Goal: Participate in discussion: Engage in conversation with other users on a specific topic

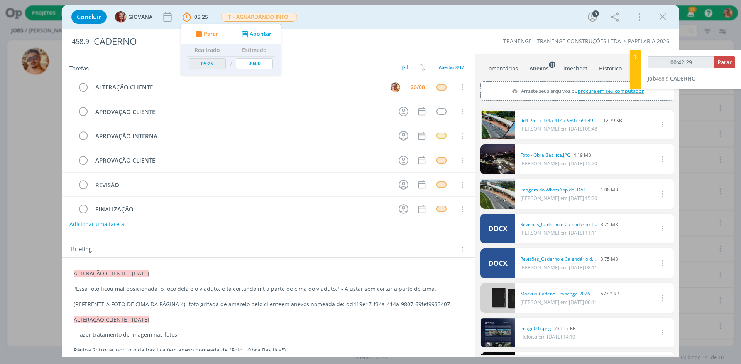
scroll to position [39, 0]
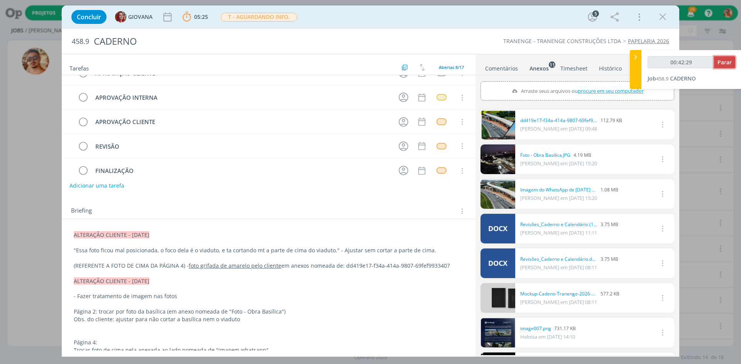
click at [714, 62] on button "Parar" at bounding box center [724, 62] width 21 height 12
click at [511, 66] on link "Comentários" at bounding box center [501, 66] width 34 height 11
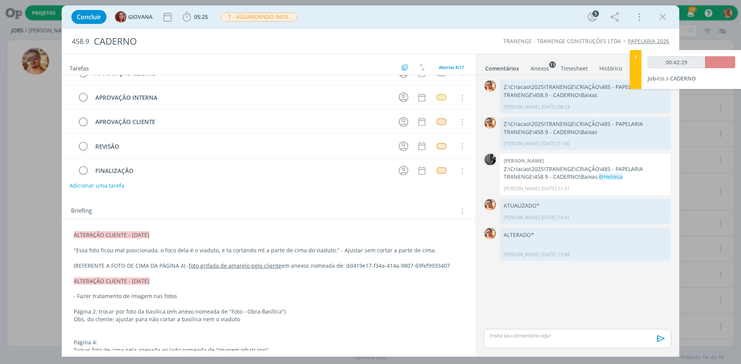
type input "00:43:00"
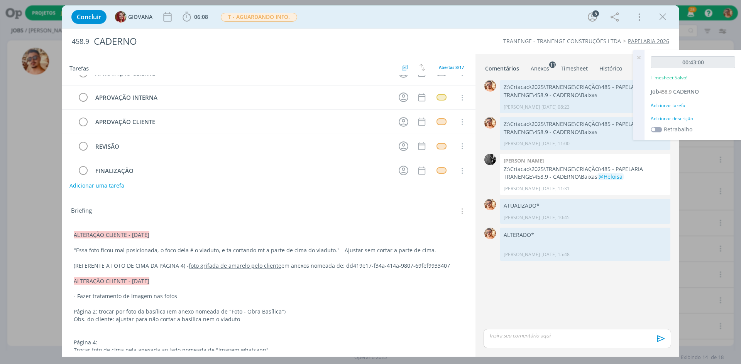
click at [536, 334] on p "dialog" at bounding box center [576, 335] width 175 height 7
click at [657, 338] on icon "dialog" at bounding box center [660, 342] width 12 height 12
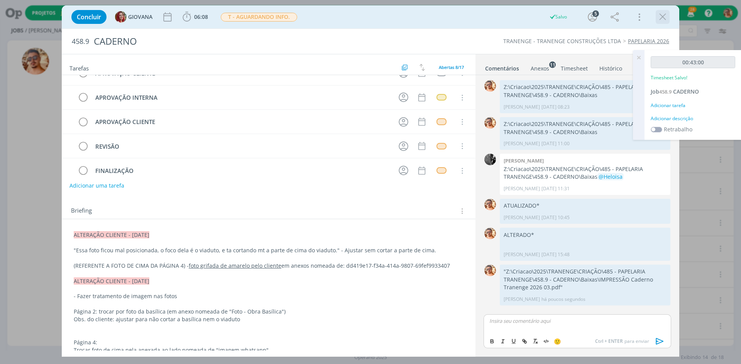
click at [661, 17] on icon "dialog" at bounding box center [662, 17] width 12 height 12
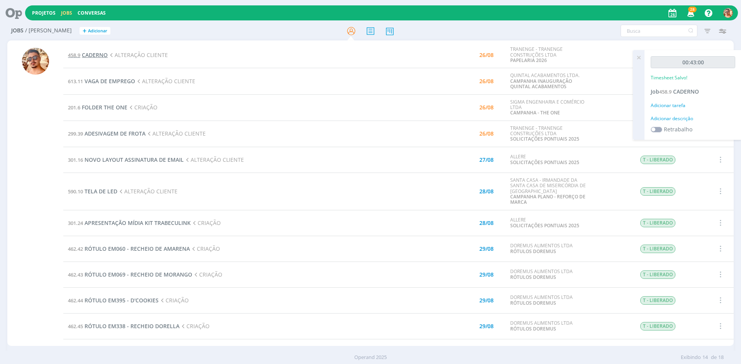
click at [83, 55] on span "CADERNO" at bounding box center [95, 54] width 26 height 7
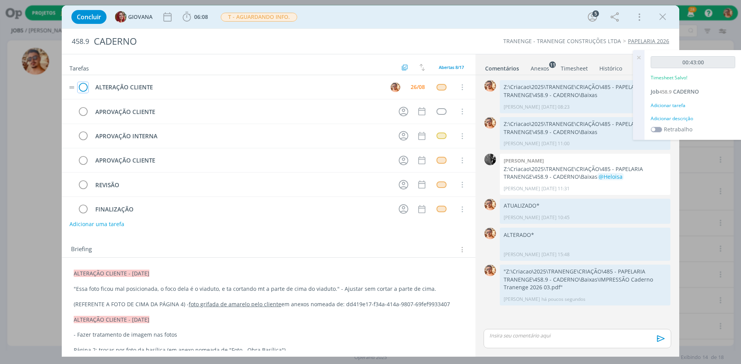
click at [84, 85] on icon "dialog" at bounding box center [83, 88] width 11 height 12
click at [657, 19] on button "dialog" at bounding box center [662, 17] width 12 height 12
